Goal: Task Accomplishment & Management: Use online tool/utility

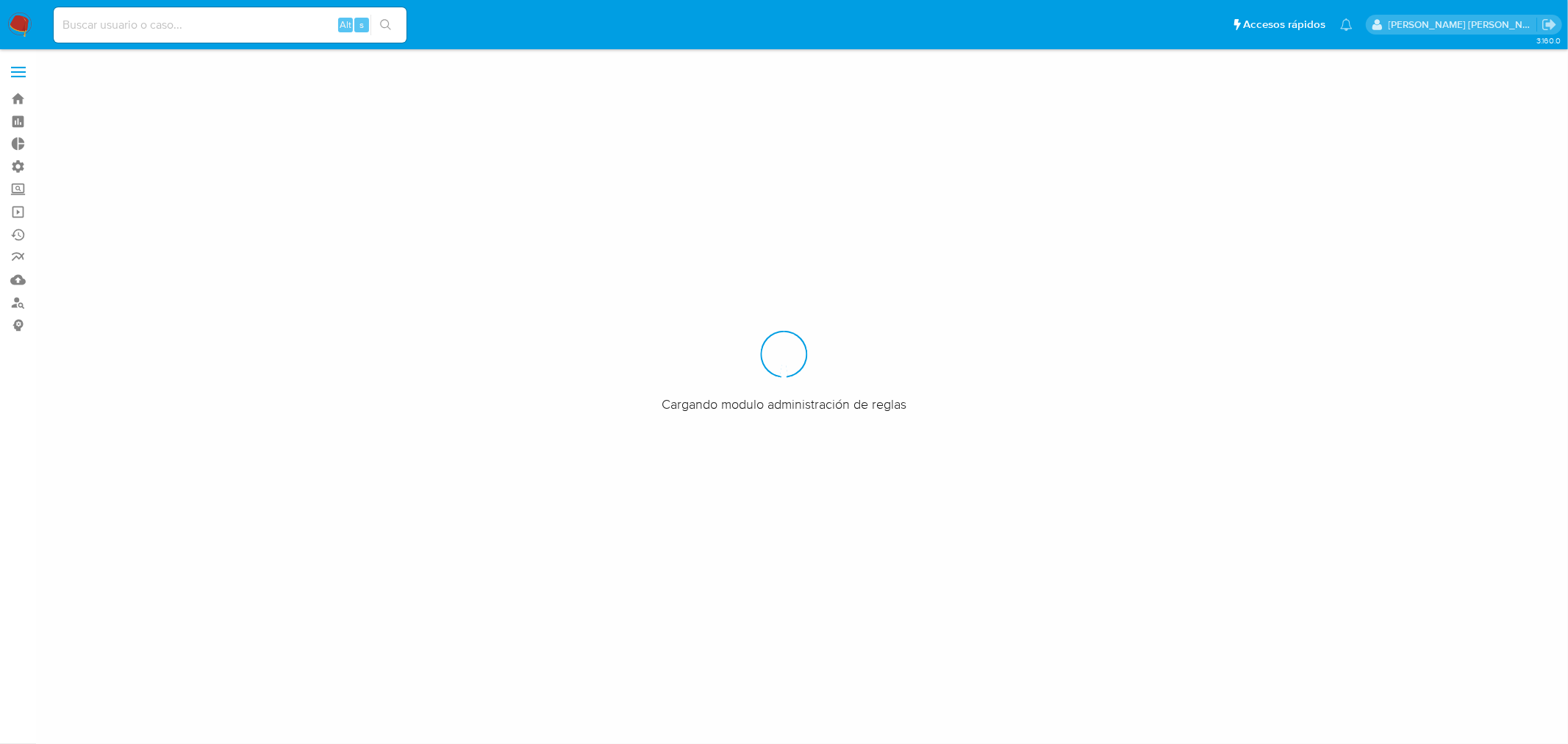
click at [182, 28] on input at bounding box center [230, 25] width 353 height 19
paste input "odDuszQM2h5bAe6s9ho1efGL"
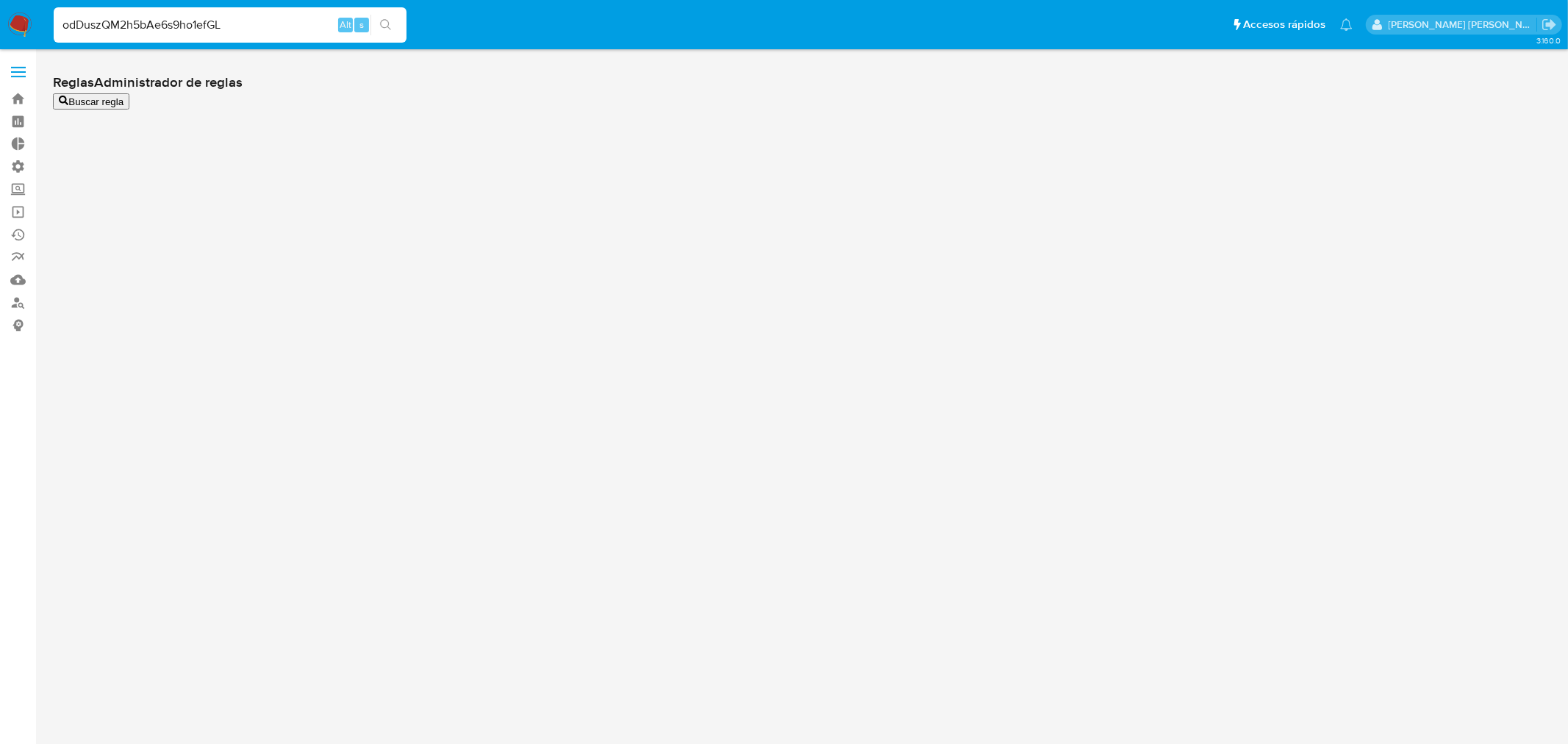
type input "odDuszQM2h5bAe6s9ho1efGL"
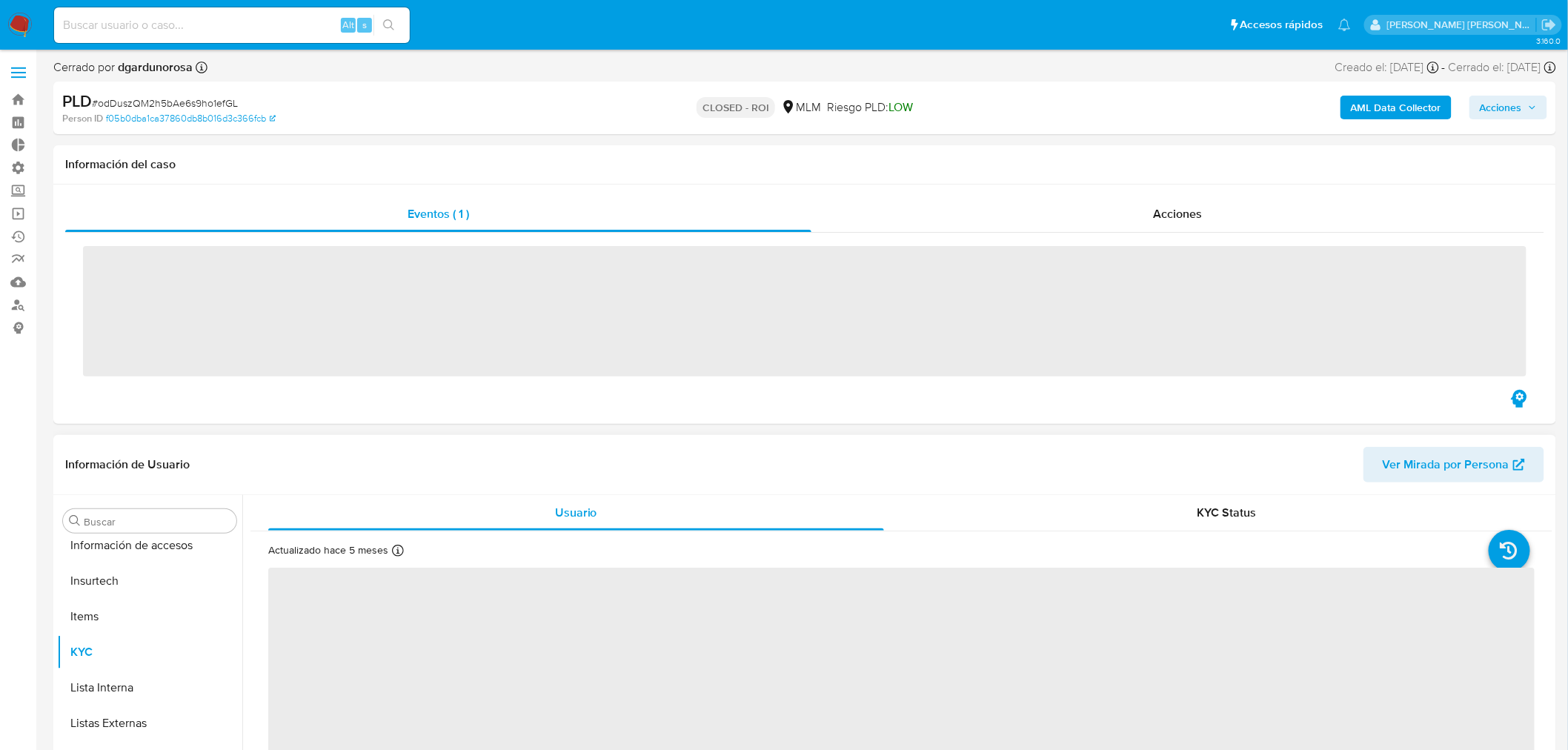
scroll to position [626, 0]
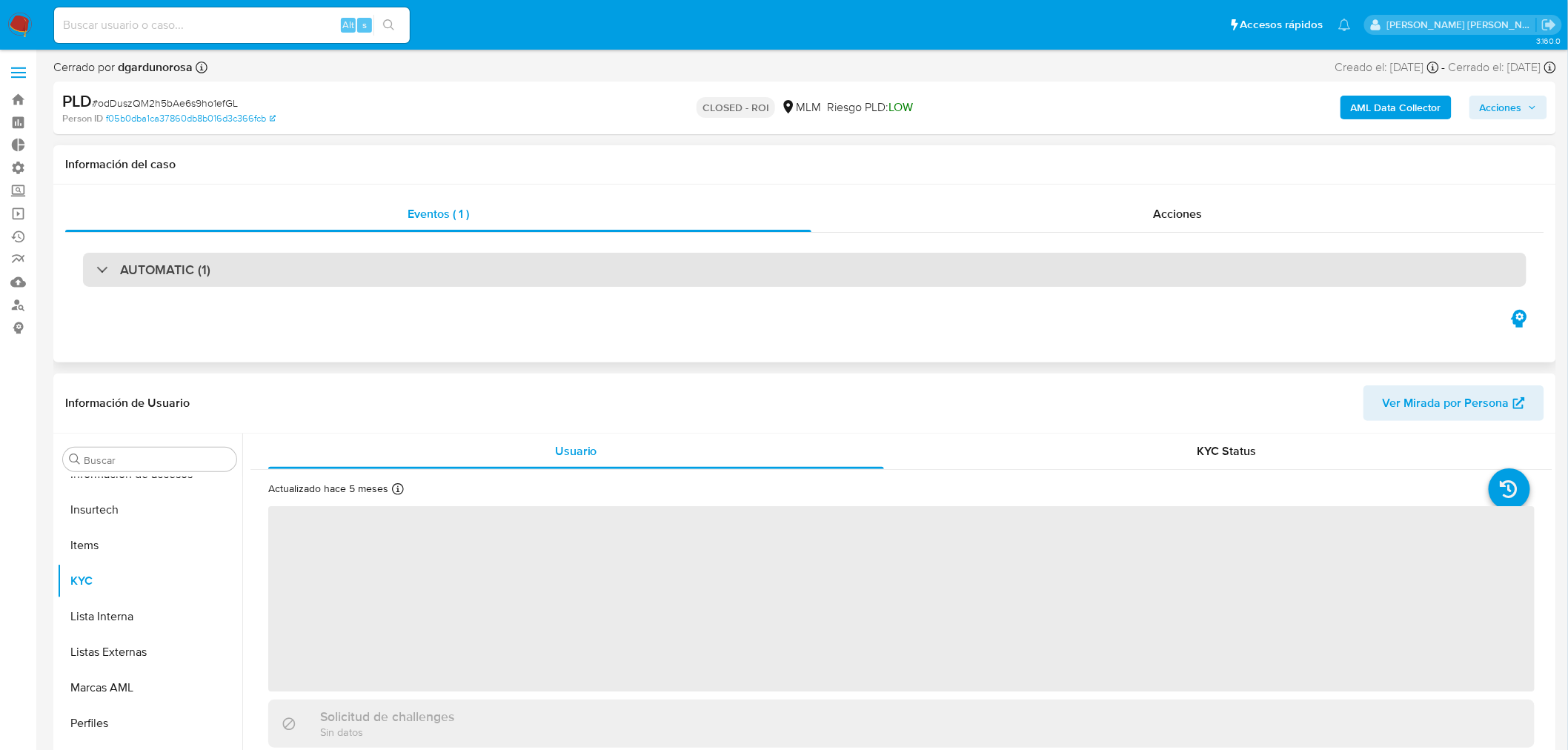
click at [173, 255] on div "AUTOMATIC (1)" at bounding box center [804, 270] width 1444 height 34
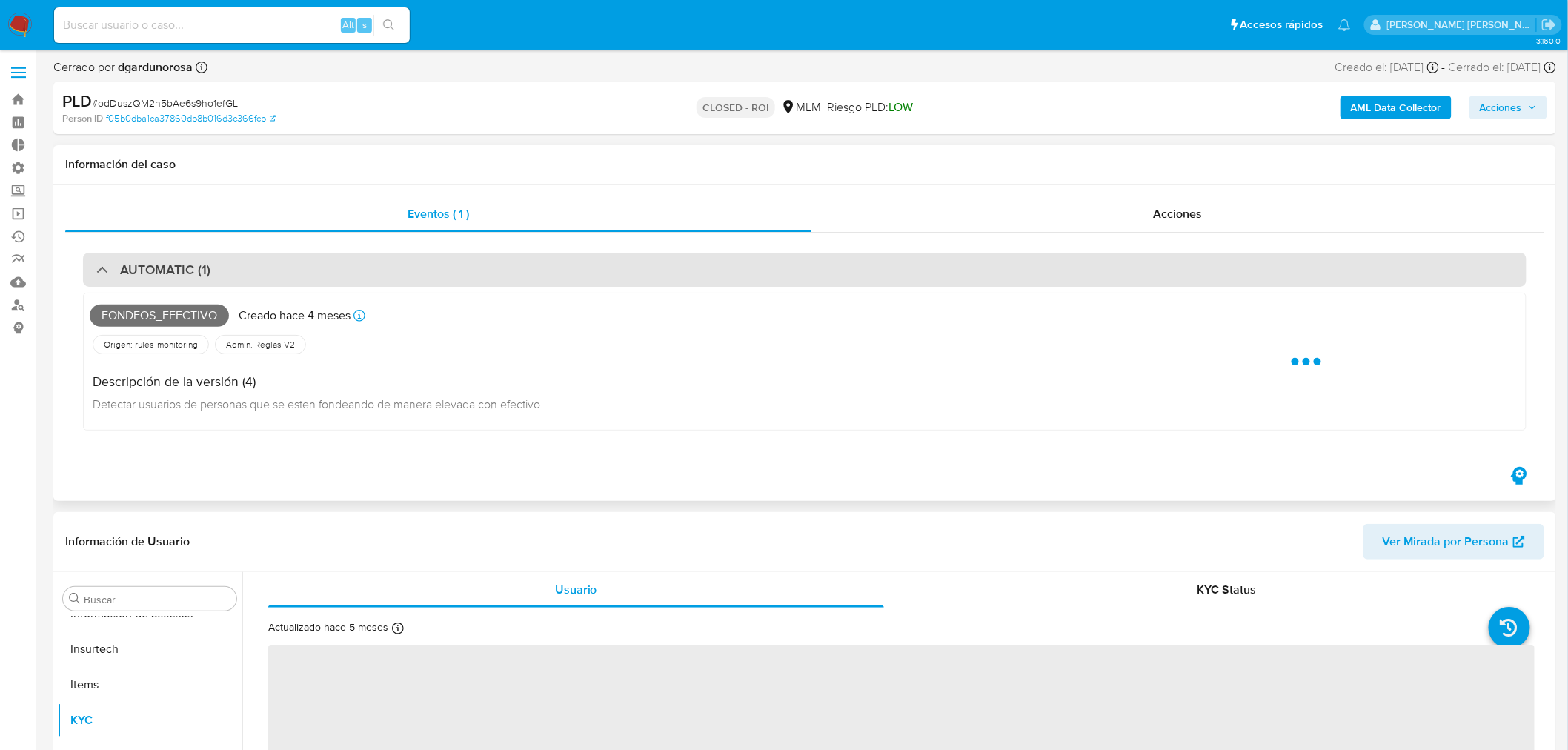
select select "10"
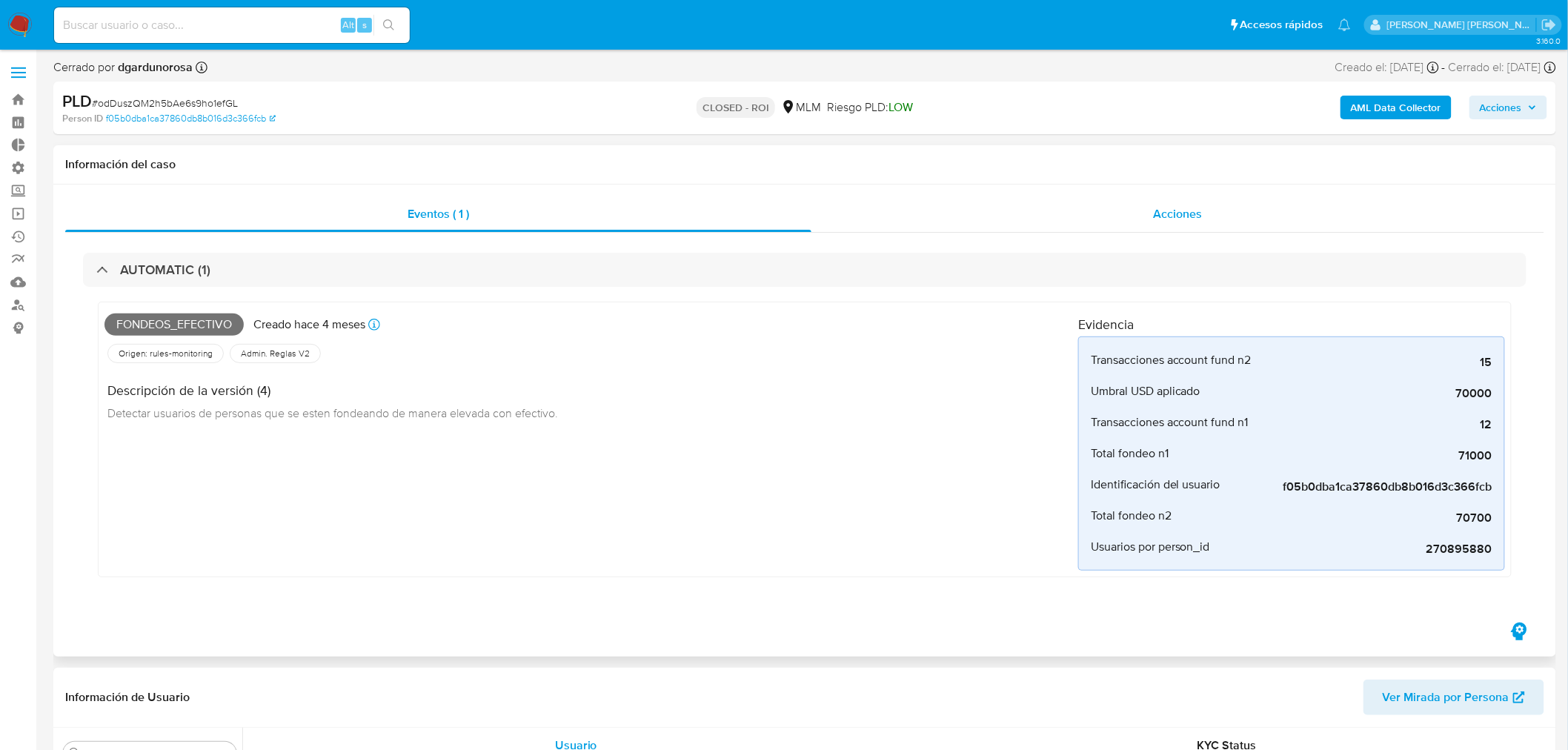
click at [1183, 214] on span "Acciones" at bounding box center [1177, 213] width 49 height 17
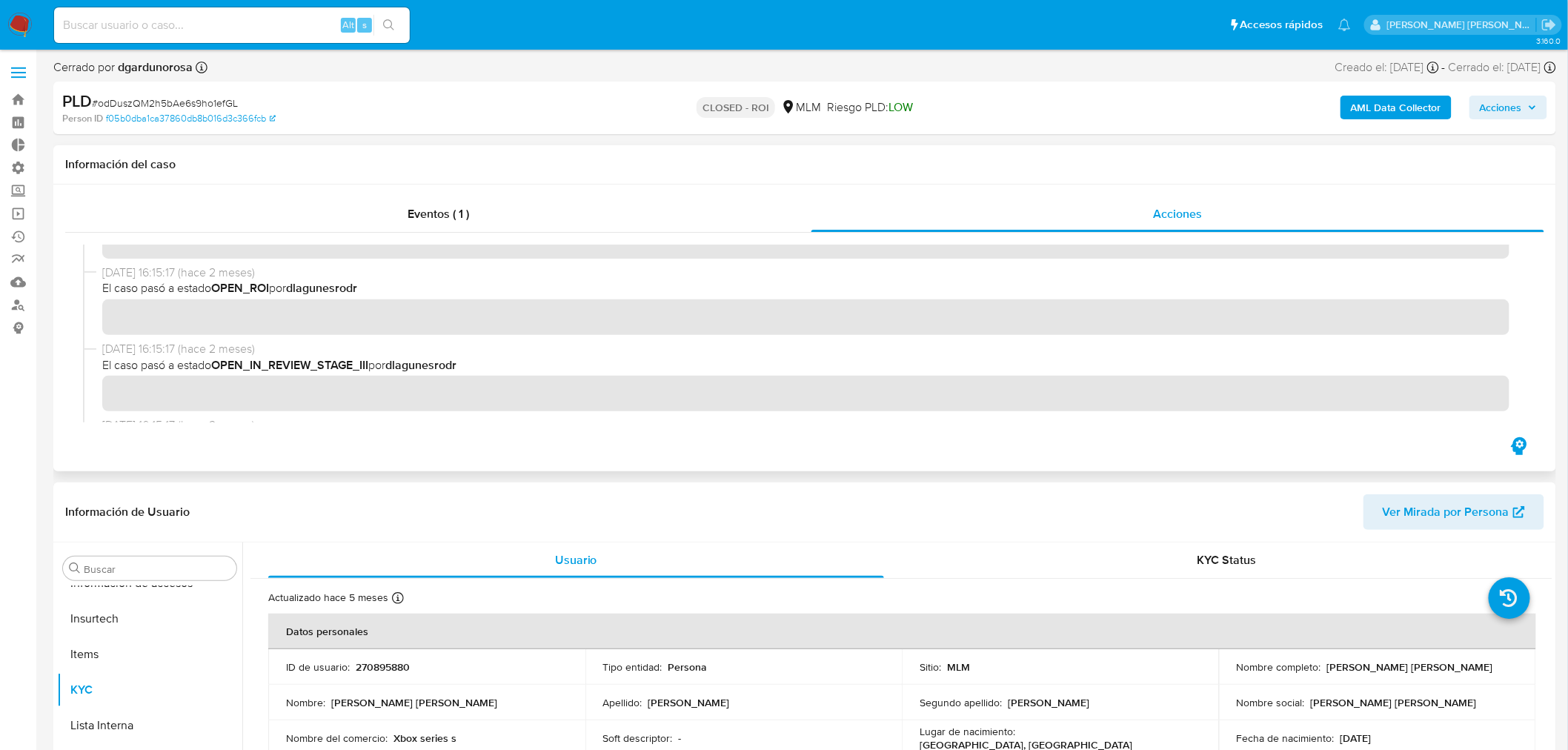
scroll to position [0, 0]
